Goal: Find specific page/section: Find specific page/section

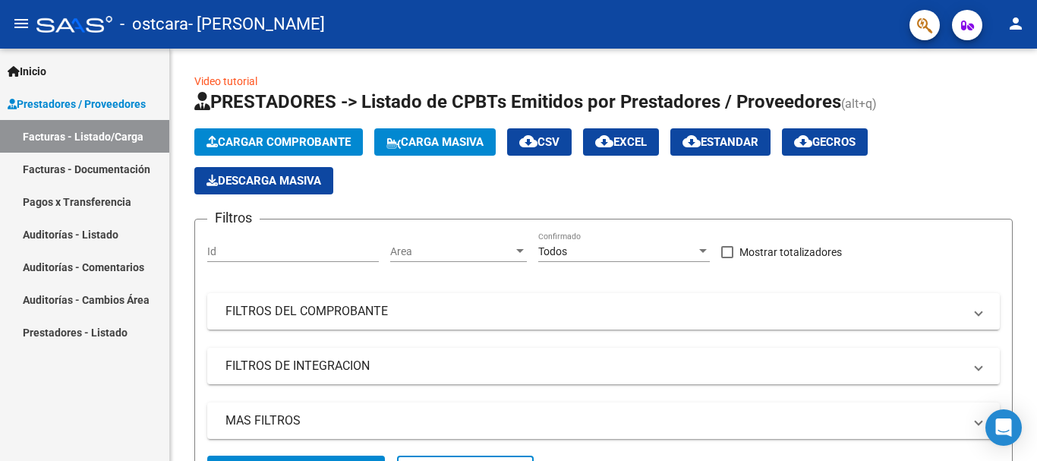
click at [59, 100] on span "Prestadores / Proveedores" at bounding box center [77, 104] width 138 height 17
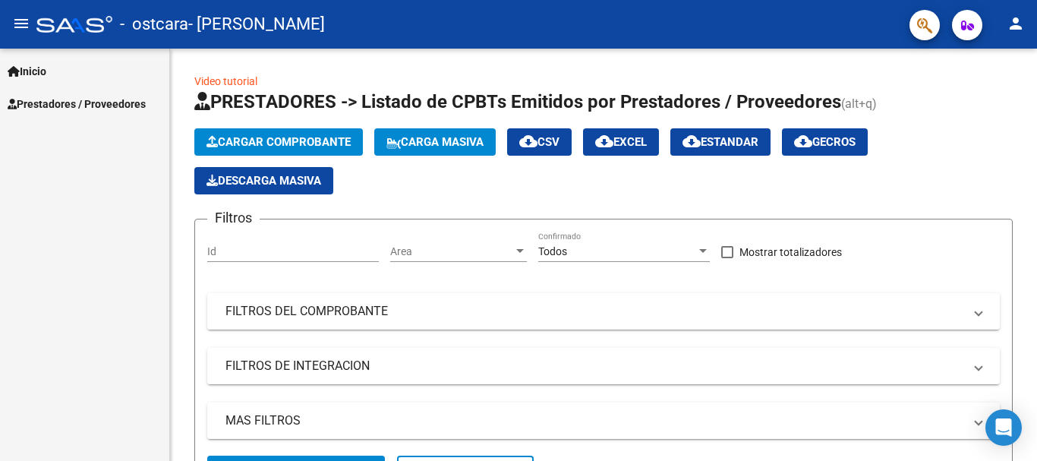
click at [59, 100] on span "Prestadores / Proveedores" at bounding box center [77, 104] width 138 height 17
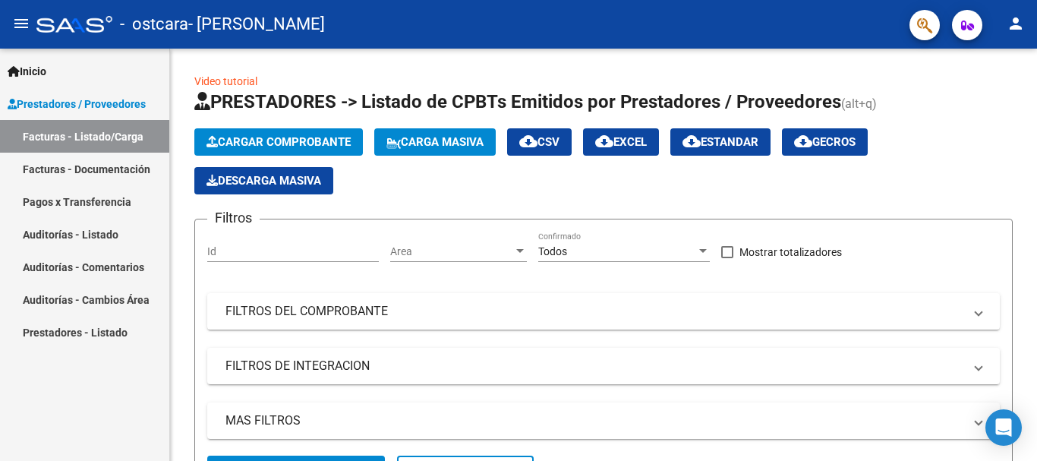
click at [96, 171] on link "Facturas - Documentación" at bounding box center [84, 169] width 169 height 33
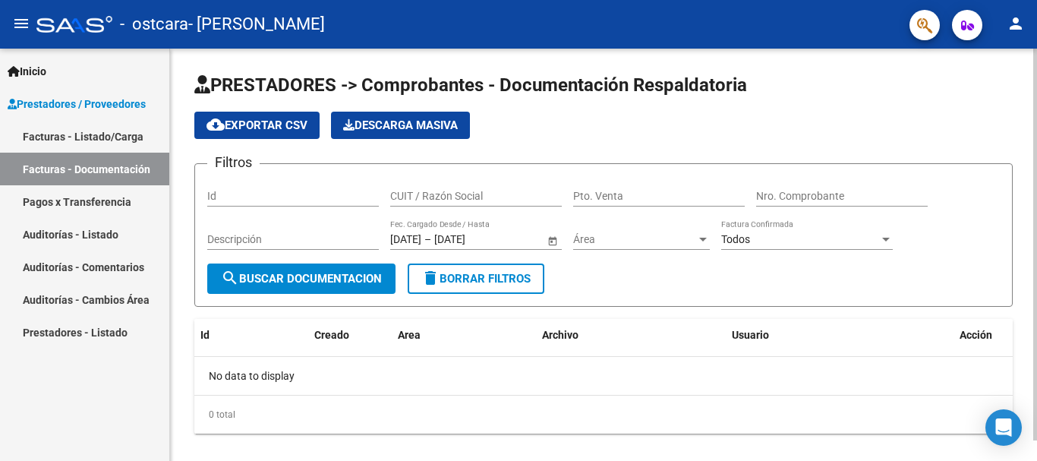
click at [274, 192] on input "Id" at bounding box center [293, 196] width 172 height 13
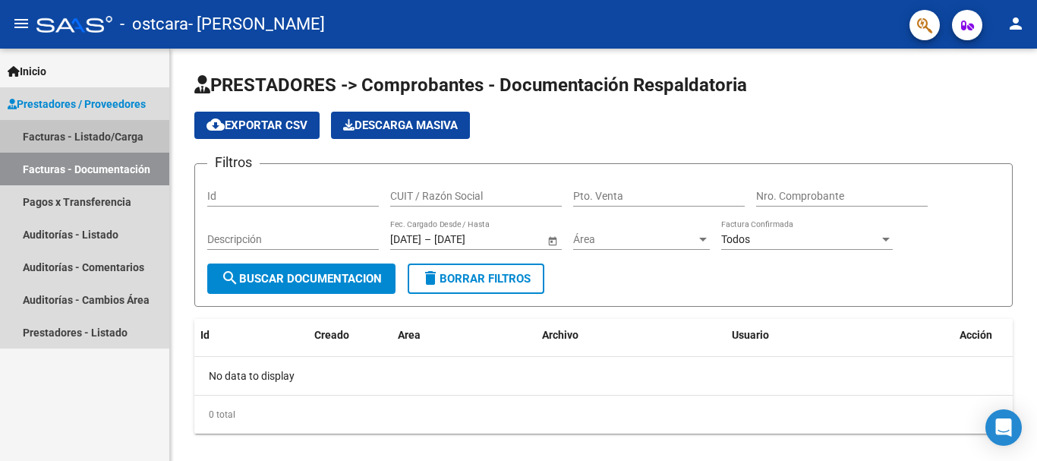
click at [79, 140] on link "Facturas - Listado/Carga" at bounding box center [84, 136] width 169 height 33
